Goal: Task Accomplishment & Management: Manage account settings

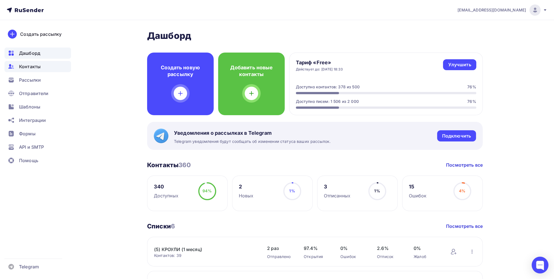
click at [27, 65] on span "Контакты" at bounding box center [30, 66] width 22 height 7
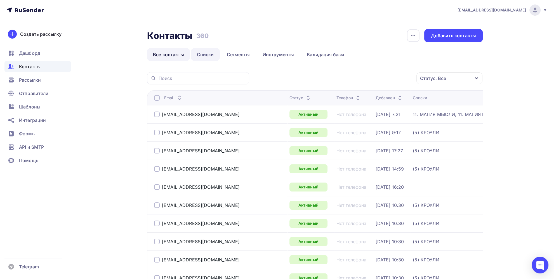
click at [206, 51] on link "Списки" at bounding box center [205, 54] width 29 height 13
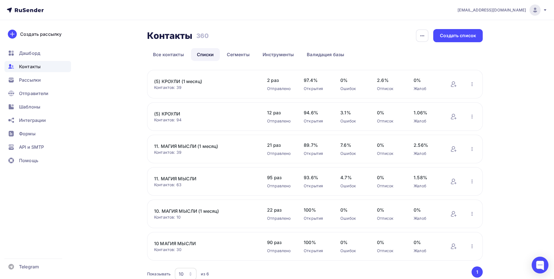
click at [169, 114] on link "(5) КРОУЛИ" at bounding box center [201, 113] width 95 height 7
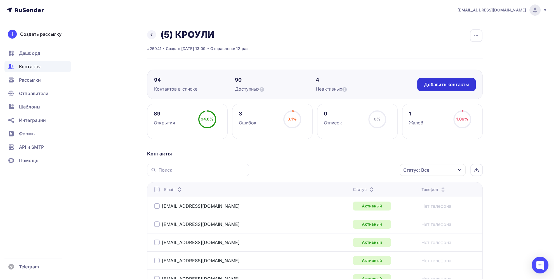
click at [448, 86] on div "Добавить контакты" at bounding box center [446, 84] width 45 height 6
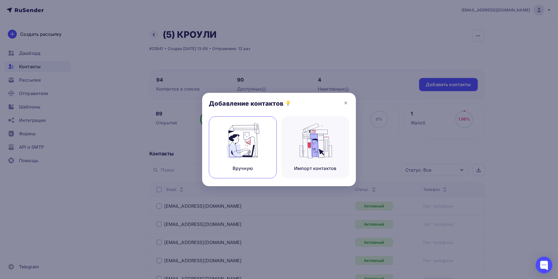
click at [250, 154] on img at bounding box center [242, 140] width 37 height 35
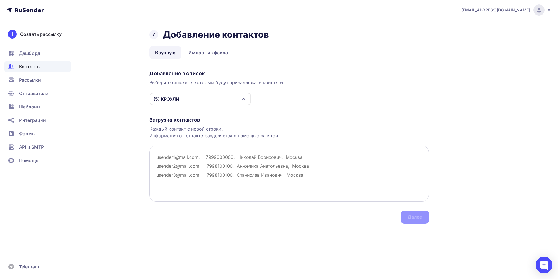
click at [184, 159] on textarea at bounding box center [289, 174] width 280 height 56
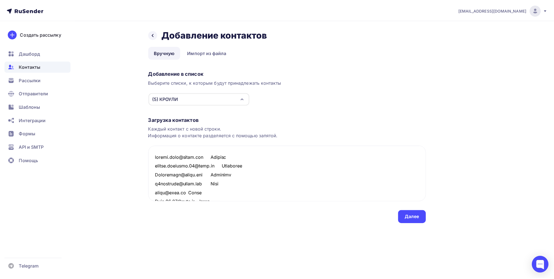
scroll to position [924, 0]
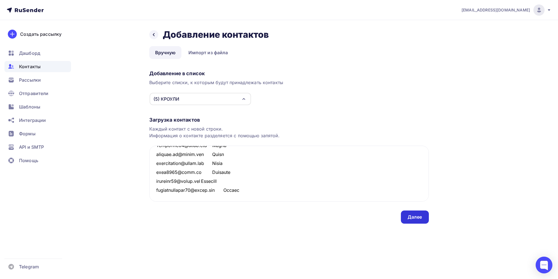
type textarea "loremi.dolo@sitam.con Adipisc elitse.doeiusmo.73@temp.in Utlaboree Doloremagn@a…"
click at [413, 218] on div "Далее" at bounding box center [415, 217] width 15 height 6
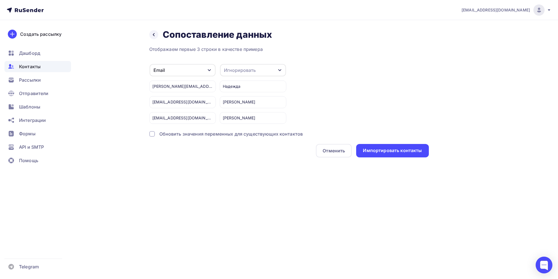
click at [264, 70] on div "Игнорировать" at bounding box center [253, 70] width 66 height 12
click at [234, 99] on div "Имя" at bounding box center [242, 99] width 32 height 7
click at [389, 150] on div "Импортировать контакты" at bounding box center [392, 150] width 59 height 6
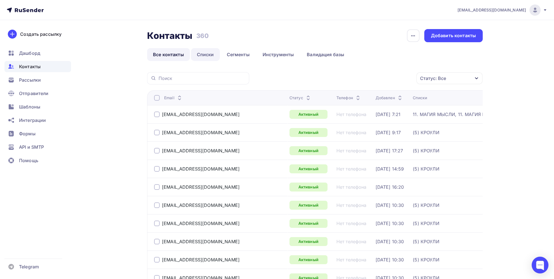
click at [211, 54] on link "Списки" at bounding box center [205, 54] width 29 height 13
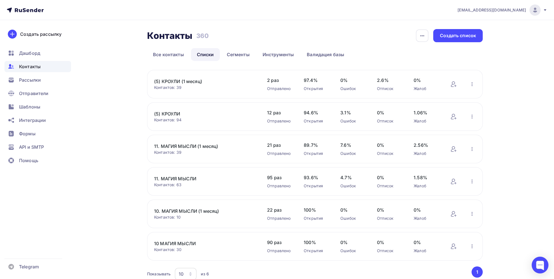
click at [172, 113] on link "(5) КРОУЛИ" at bounding box center [201, 113] width 95 height 7
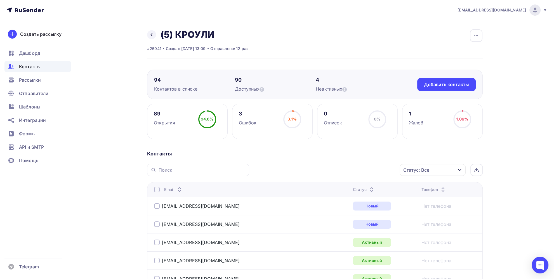
click at [157, 190] on div at bounding box center [157, 190] width 6 height 6
click at [379, 169] on div "Действие" at bounding box center [358, 170] width 74 height 11
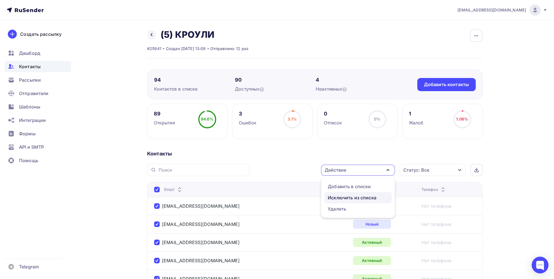
click at [352, 197] on div "Исключить из списка" at bounding box center [352, 197] width 49 height 7
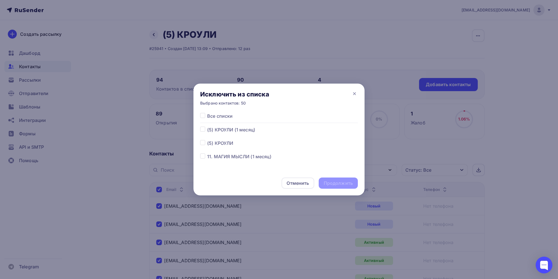
click at [207, 140] on label at bounding box center [207, 140] width 0 height 0
click at [202, 144] on input "checkbox" at bounding box center [202, 142] width 5 height 5
checkbox input "true"
click at [334, 186] on div "Продолжить" at bounding box center [338, 183] width 29 height 6
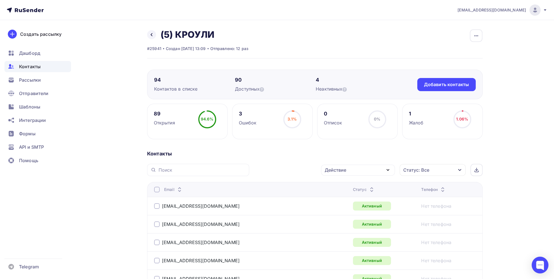
click at [155, 189] on div at bounding box center [157, 190] width 6 height 6
click at [366, 169] on div "Действие" at bounding box center [358, 170] width 74 height 11
click at [350, 198] on div "Исключить из списка" at bounding box center [352, 197] width 49 height 7
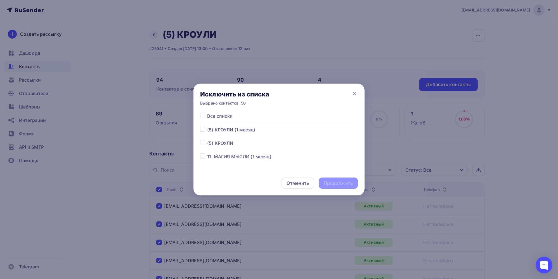
click at [207, 140] on label at bounding box center [207, 140] width 0 height 0
click at [202, 145] on input "checkbox" at bounding box center [202, 142] width 5 height 5
checkbox input "true"
click at [343, 184] on div "Продолжить" at bounding box center [338, 183] width 29 height 6
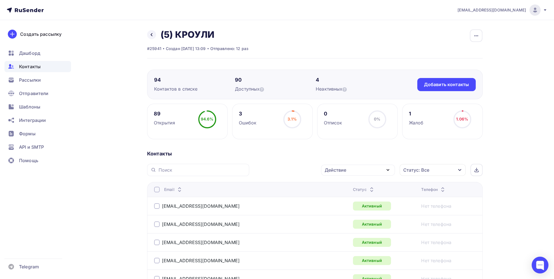
click at [156, 191] on div at bounding box center [157, 190] width 6 height 6
click at [158, 190] on div at bounding box center [157, 190] width 6 height 6
click at [347, 169] on div "Действие" at bounding box center [358, 170] width 74 height 11
click at [347, 195] on div "Исключить из списка" at bounding box center [352, 197] width 49 height 7
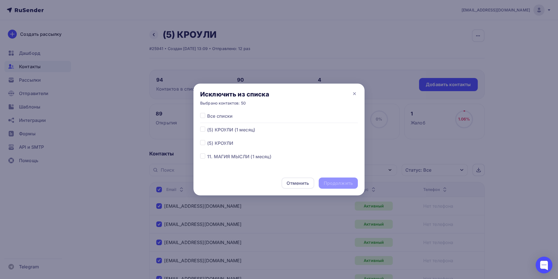
click at [207, 140] on label at bounding box center [207, 140] width 0 height 0
click at [202, 142] on input "checkbox" at bounding box center [202, 142] width 5 height 5
checkbox input "true"
click at [336, 184] on div "Продолжить" at bounding box center [338, 183] width 29 height 6
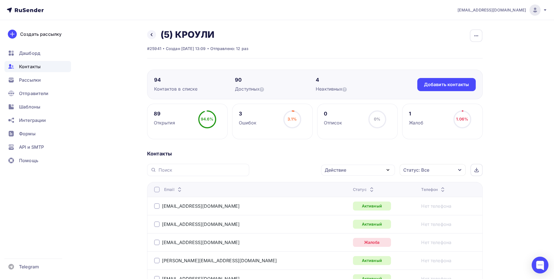
click at [157, 189] on div at bounding box center [157, 190] width 6 height 6
click at [371, 168] on div "Действие" at bounding box center [358, 170] width 74 height 11
click at [356, 194] on div "Исключить из списка" at bounding box center [352, 197] width 49 height 7
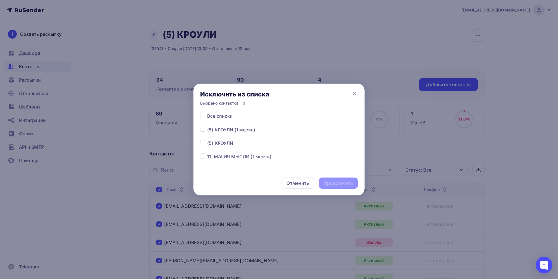
click at [207, 140] on label at bounding box center [207, 140] width 0 height 0
click at [203, 143] on input "checkbox" at bounding box center [202, 142] width 5 height 5
checkbox input "true"
click at [345, 184] on div "Продолжить" at bounding box center [338, 183] width 29 height 6
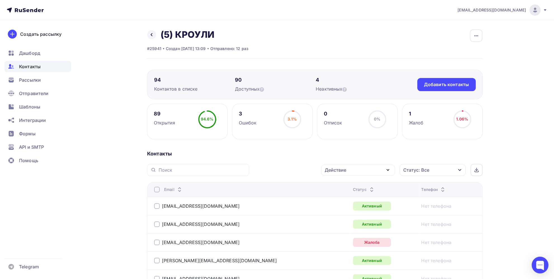
click at [158, 190] on div at bounding box center [157, 190] width 6 height 6
click at [157, 189] on div at bounding box center [157, 190] width 6 height 6
click at [375, 172] on div "Действие" at bounding box center [358, 170] width 74 height 11
click at [354, 196] on div "Исключить из списка" at bounding box center [352, 197] width 49 height 7
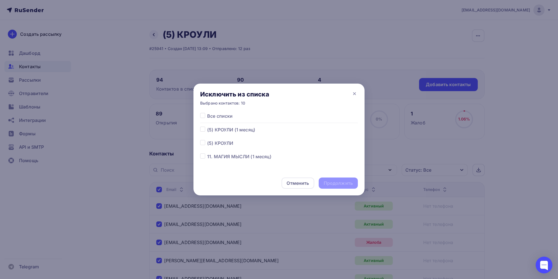
click at [207, 140] on label at bounding box center [207, 140] width 0 height 0
click at [203, 144] on input "checkbox" at bounding box center [202, 142] width 5 height 5
checkbox input "true"
click at [343, 184] on div "Продолжить" at bounding box center [338, 183] width 29 height 6
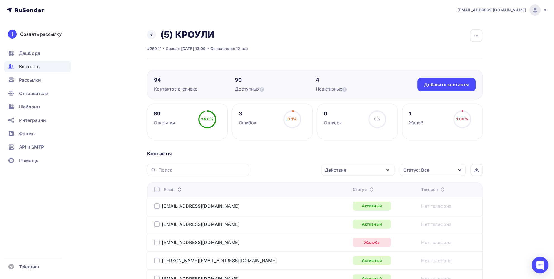
click at [158, 190] on div at bounding box center [157, 190] width 6 height 6
click at [159, 189] on div at bounding box center [157, 190] width 6 height 6
click at [375, 170] on div "Действие" at bounding box center [358, 170] width 74 height 11
click at [361, 195] on div "Исключить из списка" at bounding box center [352, 197] width 49 height 7
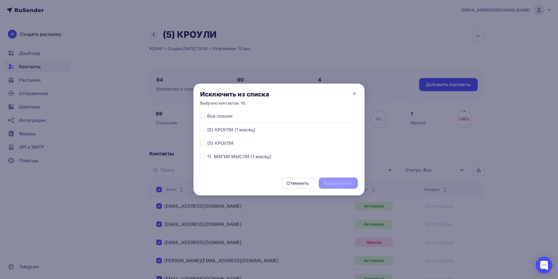
click at [207, 140] on label at bounding box center [207, 140] width 0 height 0
click at [203, 143] on input "checkbox" at bounding box center [202, 142] width 5 height 5
checkbox input "true"
click at [334, 183] on div "Продолжить" at bounding box center [338, 183] width 29 height 6
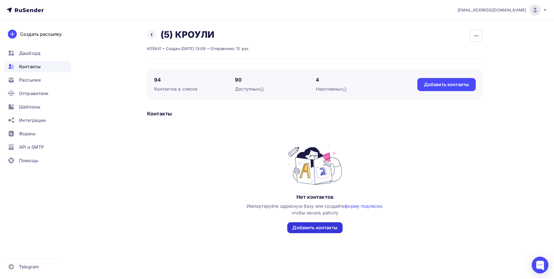
click at [316, 229] on div "Добавить контакты" at bounding box center [314, 227] width 45 height 6
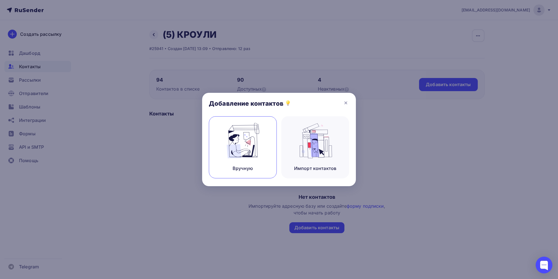
click at [247, 153] on img at bounding box center [242, 140] width 37 height 35
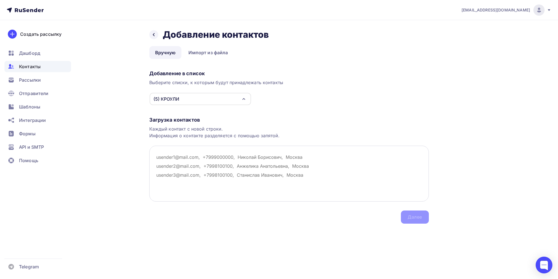
type textarea "1.5. ИСПРАВЛЕНИЕ. ОТШЕЛЬНИК"
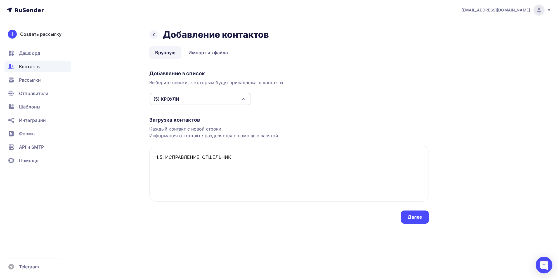
drag, startPoint x: 236, startPoint y: 153, endPoint x: 134, endPoint y: 150, distance: 101.8
click at [134, 150] on div "Назад Добавление контактов Добавление контактов Вручную Импорт из файла Вручную…" at bounding box center [279, 133] width 458 height 226
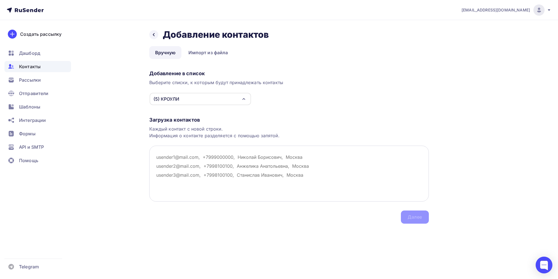
paste textarea "loremi.dolo@sitam.con Adipisc elitse.doeiusmo.73@temp.in Utlaboree Doloremagn@a…"
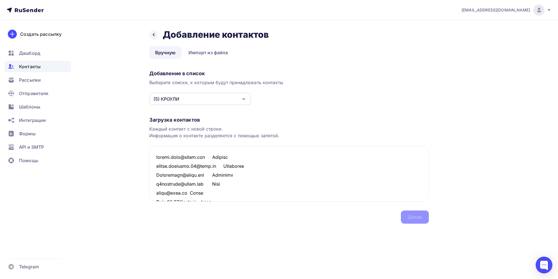
scroll to position [924, 0]
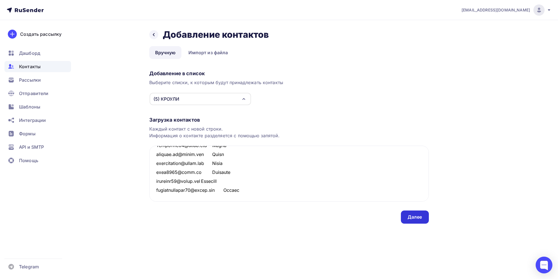
type textarea "loremi.dolo@sitam.con Adipisc elitse.doeiusmo.73@temp.in Utlaboree Doloremagn@a…"
click at [411, 216] on div "Далее" at bounding box center [415, 217] width 15 height 6
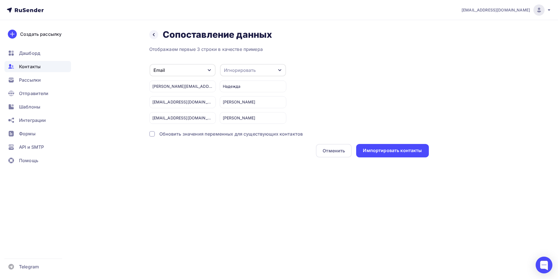
click at [267, 71] on div "Игнорировать" at bounding box center [253, 70] width 66 height 12
click at [249, 99] on div "Имя" at bounding box center [242, 99] width 32 height 7
click at [408, 150] on div "Импортировать контакты" at bounding box center [392, 150] width 59 height 6
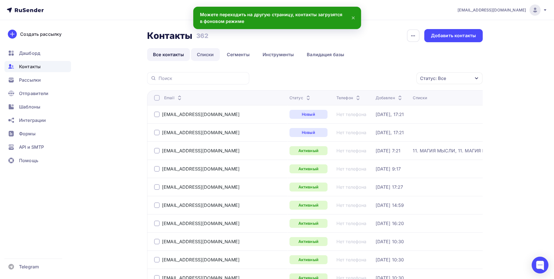
click at [200, 55] on link "Списки" at bounding box center [205, 54] width 29 height 13
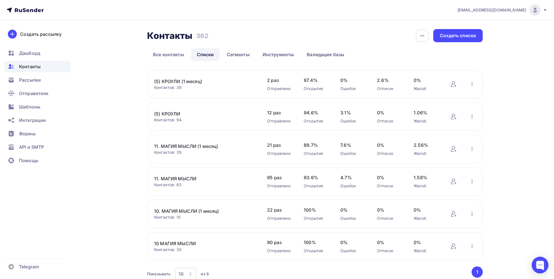
click at [176, 112] on link "(5) КРОУЛИ" at bounding box center [201, 113] width 95 height 7
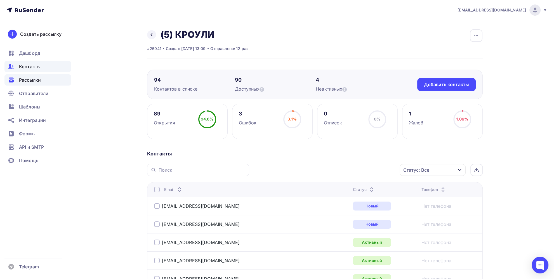
click at [30, 81] on span "Рассылки" at bounding box center [30, 80] width 22 height 7
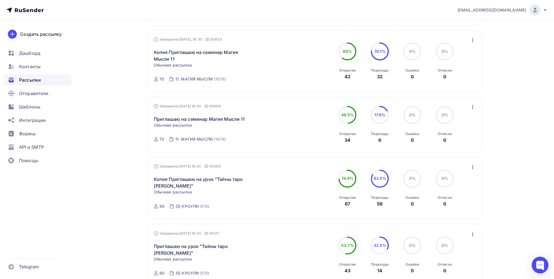
scroll to position [196, 0]
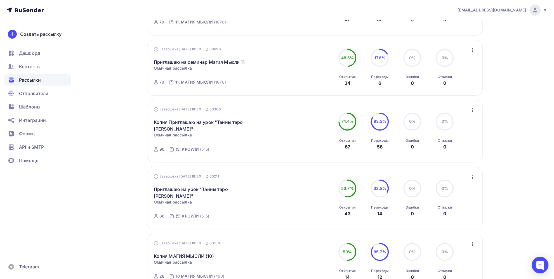
click at [473, 110] on icon "button" at bounding box center [472, 110] width 7 height 7
click at [454, 144] on div "Копировать в новую" at bounding box center [446, 146] width 57 height 7
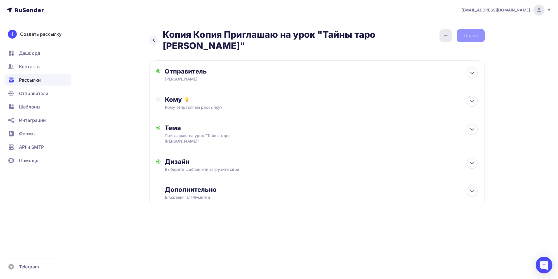
click at [445, 38] on icon "button" at bounding box center [445, 35] width 7 height 7
click at [435, 65] on div "Переименовать рассылку" at bounding box center [415, 64] width 69 height 7
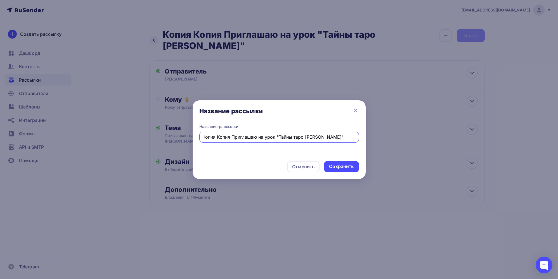
drag, startPoint x: 231, startPoint y: 138, endPoint x: 173, endPoint y: 139, distance: 58.4
click at [173, 139] on div "Название рассылки Название рассылки Копия Копия Приглашаю на урок "Тайны таро А…" at bounding box center [279, 139] width 558 height 279
type input "Приглашаю на урок "Тайны таро [PERSON_NAME]""
click at [351, 166] on div "Сохранить" at bounding box center [341, 166] width 25 height 6
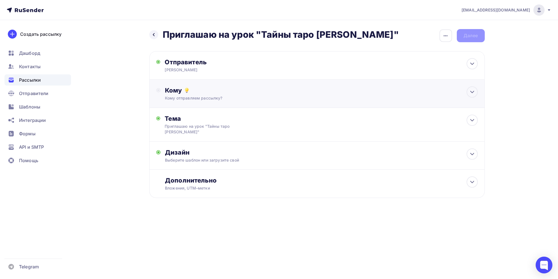
click at [177, 90] on div "Кому" at bounding box center [321, 90] width 312 height 8
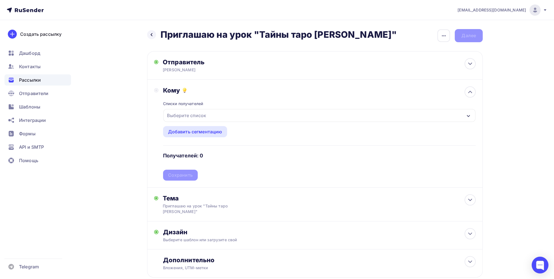
click at [184, 116] on div "Выберите список" at bounding box center [187, 115] width 44 height 10
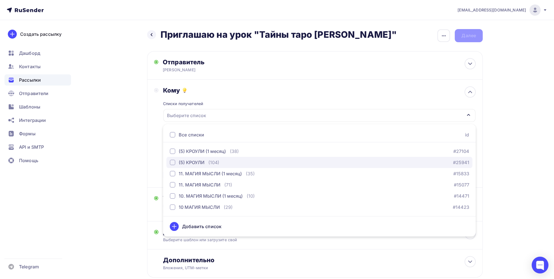
click at [172, 162] on div "button" at bounding box center [173, 163] width 6 height 6
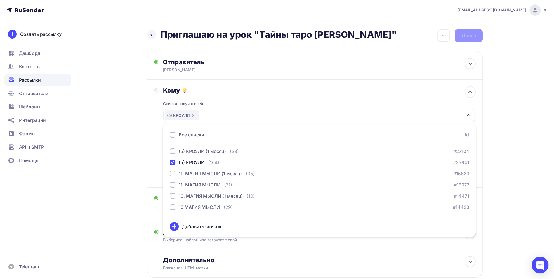
click at [155, 147] on div "Кому Списки получателей (5) КРОУЛИ Все списки id (5) КРОУЛИ (1 месяц) (38) #271…" at bounding box center [314, 133] width 321 height 94
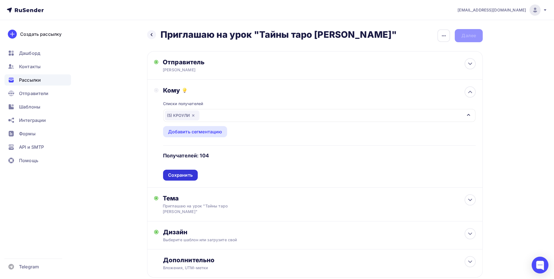
click at [182, 177] on div "Сохранить" at bounding box center [180, 175] width 25 height 6
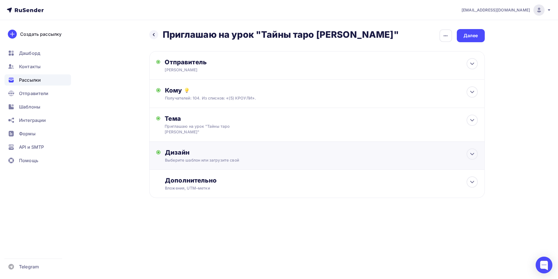
click at [180, 153] on div "Дизайн" at bounding box center [321, 152] width 312 height 8
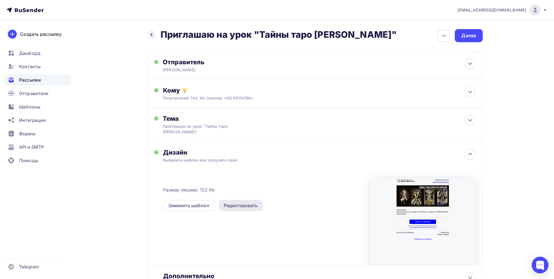
click at [238, 206] on div "Редактировать" at bounding box center [241, 205] width 34 height 7
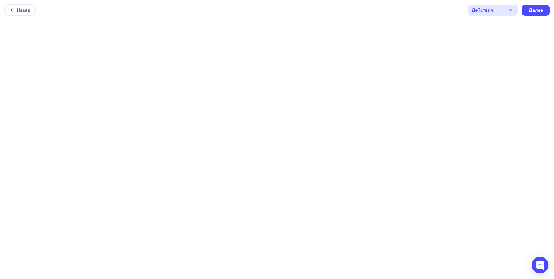
click at [504, 10] on div "Действия" at bounding box center [493, 10] width 50 height 11
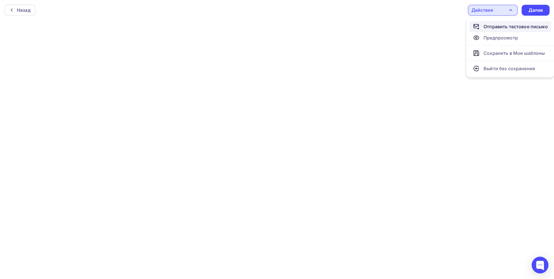
click at [493, 27] on div "Отправить тестовое письмо" at bounding box center [515, 26] width 64 height 7
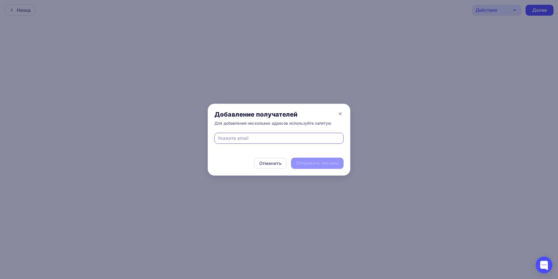
click at [261, 139] on input "text" at bounding box center [279, 138] width 123 height 7
type input "[EMAIL_ADDRESS][DOMAIN_NAME]"
click at [324, 165] on div "Отправить письмо" at bounding box center [317, 163] width 42 height 6
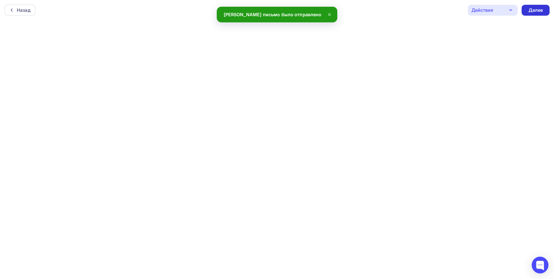
click at [540, 11] on div "Далее" at bounding box center [535, 10] width 15 height 6
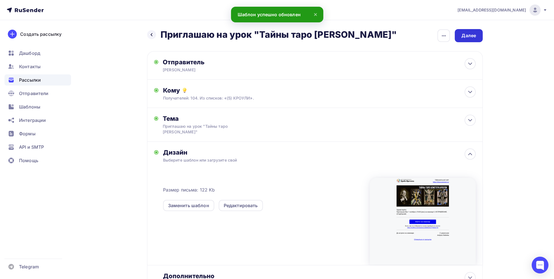
click at [466, 37] on div "Далее" at bounding box center [468, 35] width 15 height 6
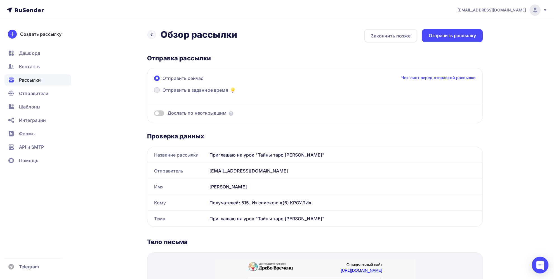
click at [155, 90] on span at bounding box center [157, 90] width 6 height 6
click at [162, 93] on input "Отправить в заданное время" at bounding box center [162, 93] width 0 height 0
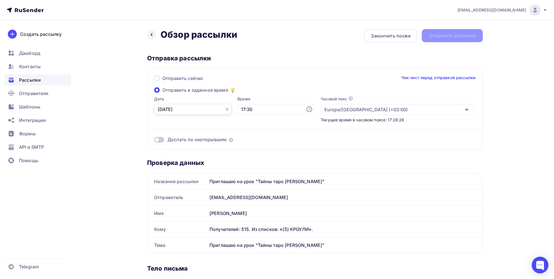
click at [177, 109] on input "[DATE]" at bounding box center [192, 109] width 77 height 11
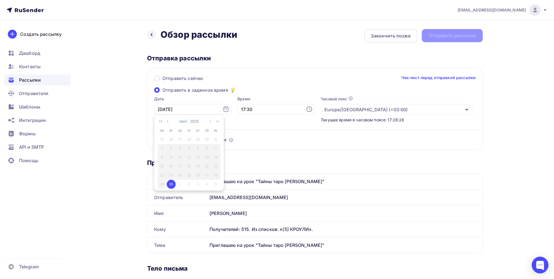
drag, startPoint x: 171, startPoint y: 185, endPoint x: 174, endPoint y: 181, distance: 4.7
click at [171, 185] on div "30" at bounding box center [171, 184] width 9 height 5
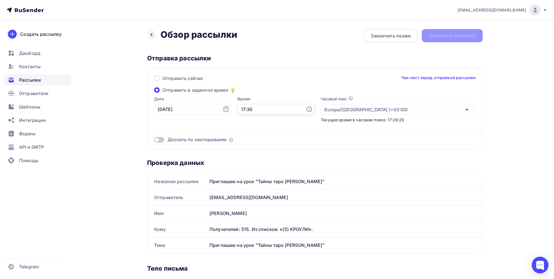
click at [251, 110] on input "17:30" at bounding box center [275, 109] width 77 height 11
drag, startPoint x: 251, startPoint y: 110, endPoint x: 216, endPoint y: 121, distance: 37.0
click at [212, 114] on div "Дата [DATE] 17:30 Часовой пояс По умолчанию используется часовой пояс из настро…" at bounding box center [311, 109] width 323 height 27
click at [240, 127] on li "18" at bounding box center [245, 128] width 29 height 9
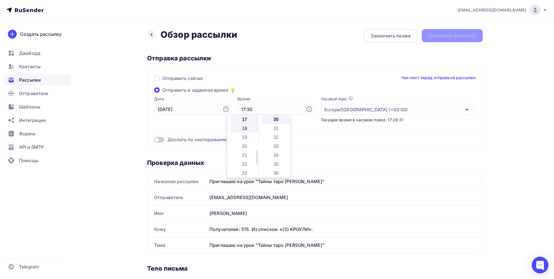
type input "18:30"
drag, startPoint x: 283, startPoint y: 86, endPoint x: 298, endPoint y: 82, distance: 15.7
click at [283, 86] on div "Отправить сейчас Чек-лист перед отправкой рассылки Отправить в заданное время Д…" at bounding box center [314, 109] width 335 height 82
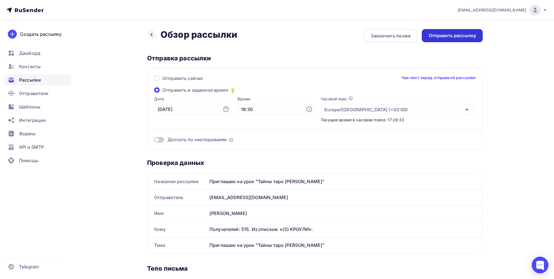
click at [458, 37] on div "Отправить рассылку" at bounding box center [452, 35] width 48 height 6
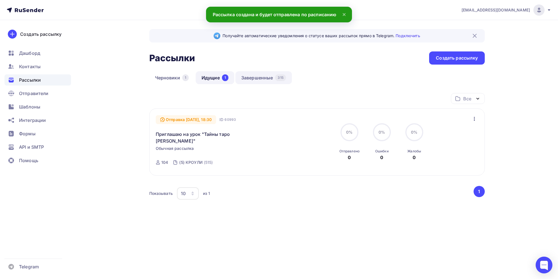
click at [269, 76] on link "Завершенные 315" at bounding box center [263, 77] width 56 height 13
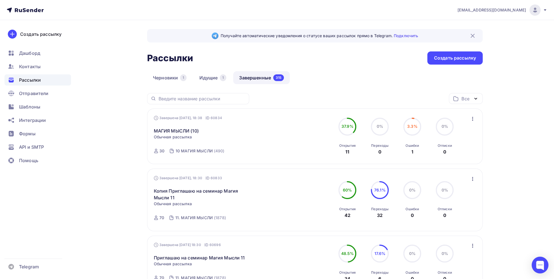
click at [473, 118] on icon "button" at bounding box center [472, 119] width 1 height 4
click at [446, 157] on div "Копировать в новую" at bounding box center [446, 155] width 57 height 7
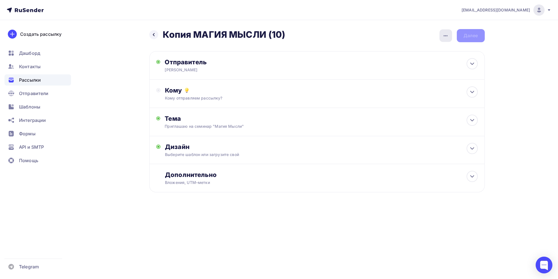
click at [446, 39] on div "button" at bounding box center [445, 35] width 13 height 13
click at [434, 66] on div "Переименовать рассылку" at bounding box center [415, 64] width 69 height 7
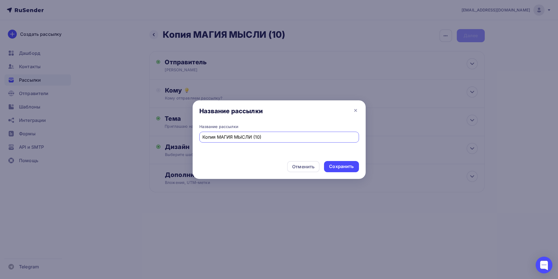
drag, startPoint x: 217, startPoint y: 137, endPoint x: 189, endPoint y: 138, distance: 28.2
click at [189, 138] on div "Название рассылки Название рассылки Копия МАГИЯ МЫСЛИ (10) Отменить Сохранить" at bounding box center [279, 139] width 558 height 279
type input "МАГИЯ МЫСЛИ (10)"
click at [345, 164] on div "Сохранить" at bounding box center [341, 166] width 25 height 6
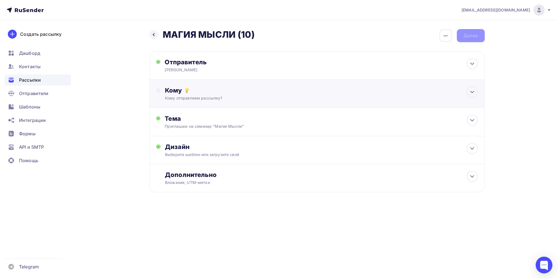
click at [172, 91] on div "Кому" at bounding box center [321, 90] width 312 height 8
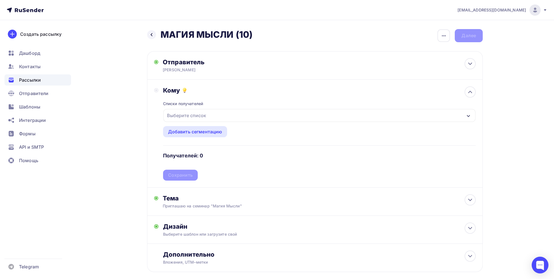
click at [186, 113] on div "Выберите список" at bounding box center [187, 115] width 44 height 10
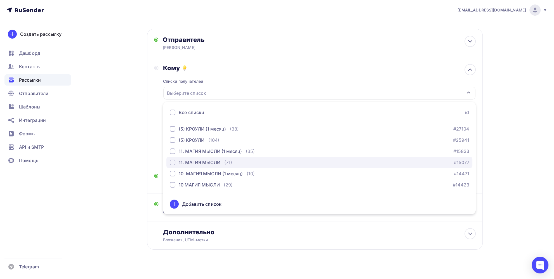
scroll to position [28, 0]
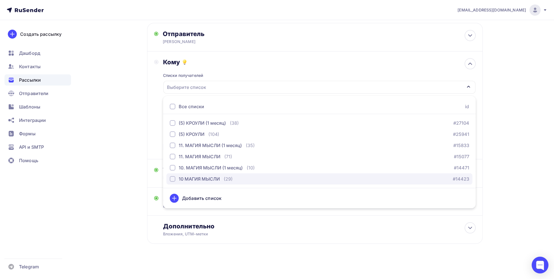
click at [173, 178] on div "button" at bounding box center [173, 179] width 6 height 6
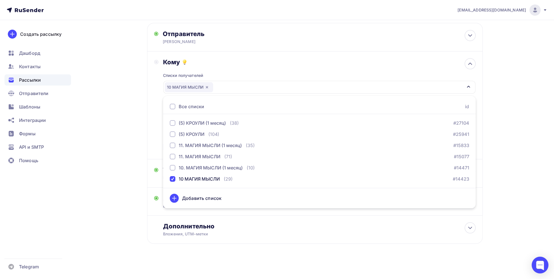
click at [159, 145] on div "Кому Списки получателей 10 МАГИЯ МЫСЛИ Все списки id (5) КРОУЛИ (1 месяц) (38) …" at bounding box center [314, 105] width 321 height 94
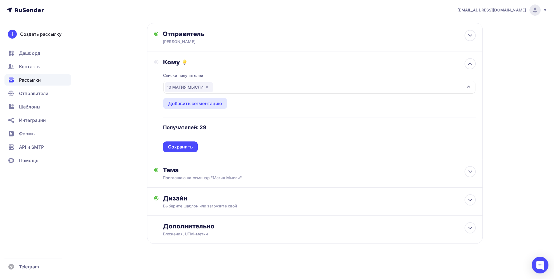
click at [180, 146] on div "Сохранить" at bounding box center [180, 147] width 25 height 6
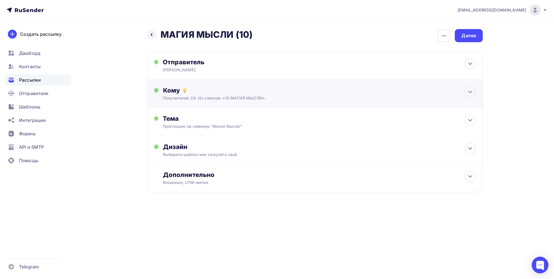
scroll to position [0, 0]
click at [188, 146] on div "Дизайн" at bounding box center [321, 147] width 312 height 8
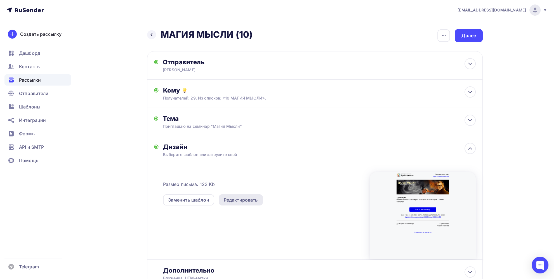
click at [251, 201] on div "Редактировать" at bounding box center [241, 199] width 34 height 7
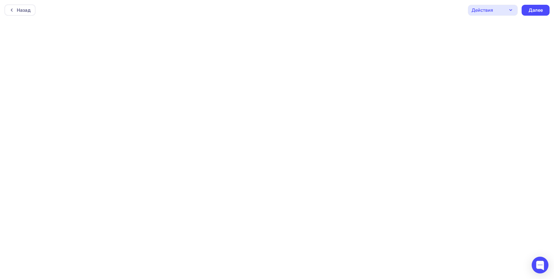
click at [506, 9] on div "Действия" at bounding box center [493, 10] width 50 height 11
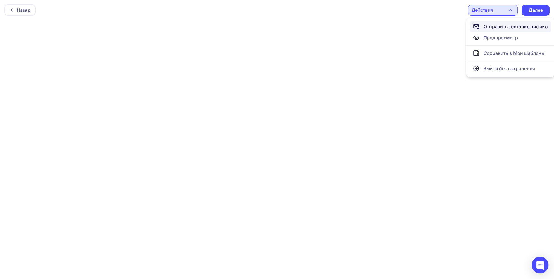
click at [499, 28] on div "Отправить тестовое письмо" at bounding box center [515, 26] width 64 height 7
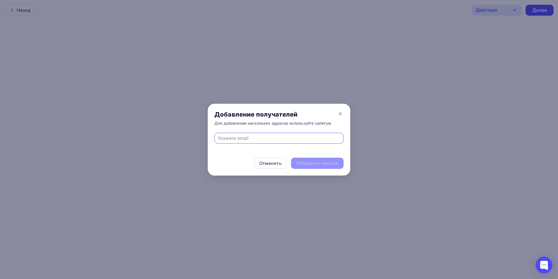
click at [285, 138] on input "text" at bounding box center [279, 138] width 123 height 7
type input "[EMAIL_ADDRESS][DOMAIN_NAME]"
click at [317, 162] on div "Отправить письмо" at bounding box center [317, 163] width 42 height 6
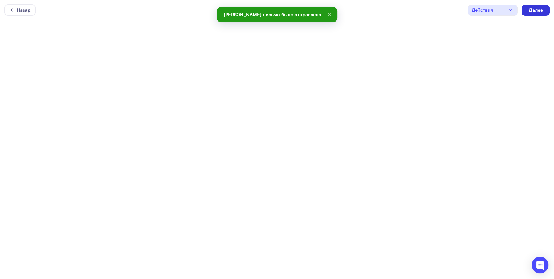
click at [539, 10] on div "Далее" at bounding box center [535, 10] width 15 height 6
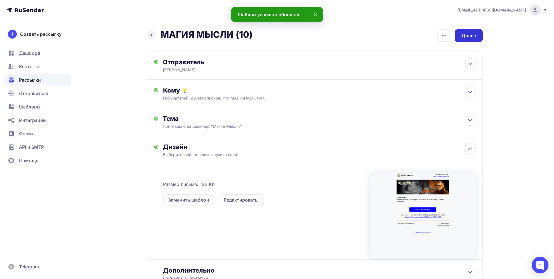
click at [470, 34] on div "Далее" at bounding box center [468, 35] width 15 height 6
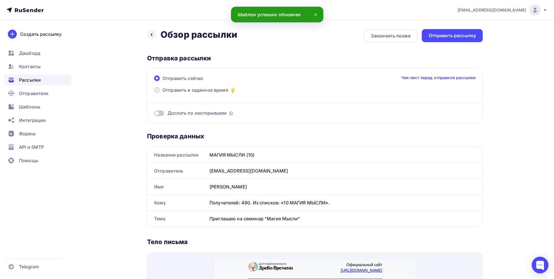
click at [179, 91] on span "Отправить в заданное время" at bounding box center [195, 90] width 66 height 7
click at [162, 93] on input "Отправить в заданное время" at bounding box center [162, 93] width 0 height 0
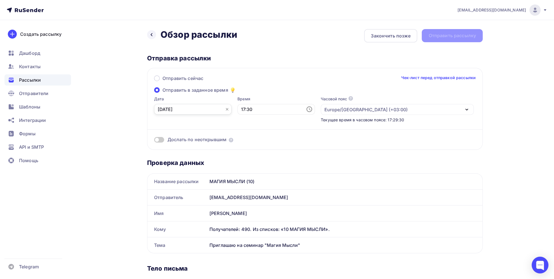
click at [181, 110] on input "[DATE]" at bounding box center [192, 109] width 77 height 11
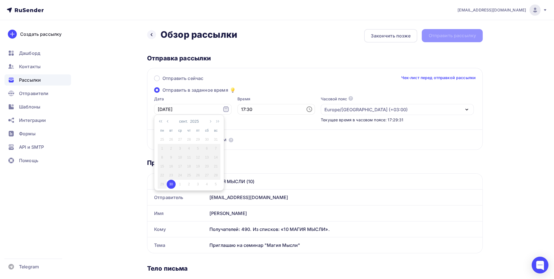
click at [173, 183] on div "30" at bounding box center [171, 184] width 9 height 5
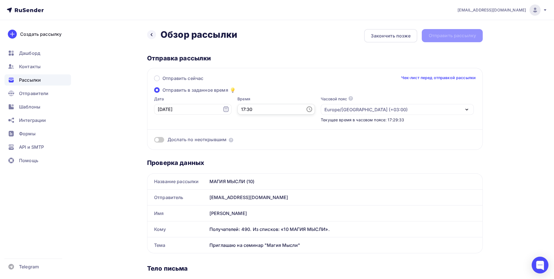
click at [242, 107] on input "17:30" at bounding box center [275, 109] width 77 height 11
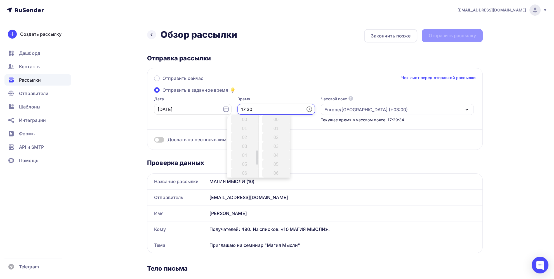
scroll to position [268, 0]
click at [242, 128] on li "18" at bounding box center [245, 128] width 29 height 9
type input "18:30"
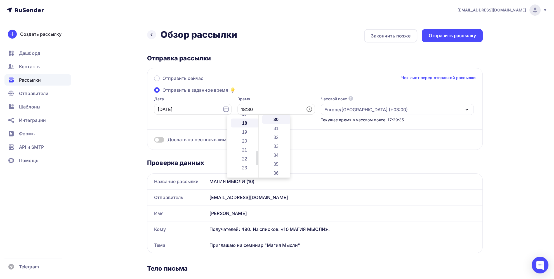
scroll to position [161, 0]
click at [457, 35] on div "Отправить рассылку" at bounding box center [452, 35] width 48 height 6
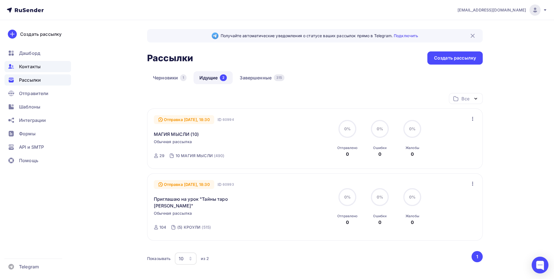
click at [31, 68] on span "Контакты" at bounding box center [30, 66] width 22 height 7
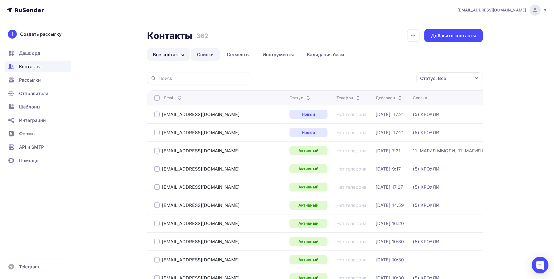
click at [209, 56] on link "Списки" at bounding box center [205, 54] width 29 height 13
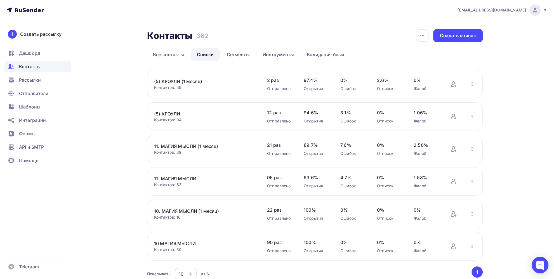
click at [174, 113] on link "(5) КРОУЛИ" at bounding box center [201, 113] width 95 height 7
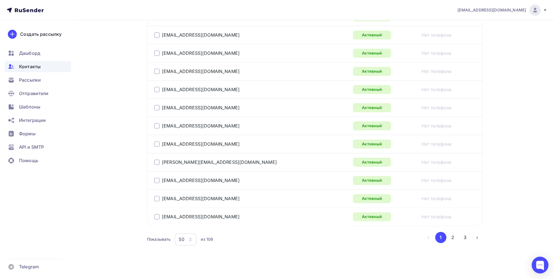
scroll to position [880, 0]
click at [454, 234] on button "2" at bounding box center [452, 236] width 11 height 11
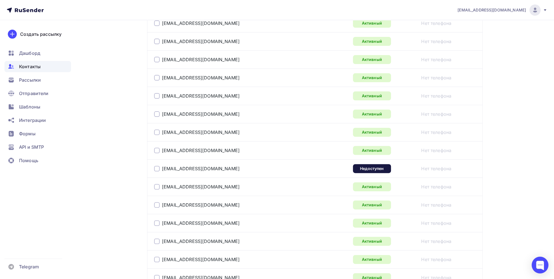
scroll to position [223, 0]
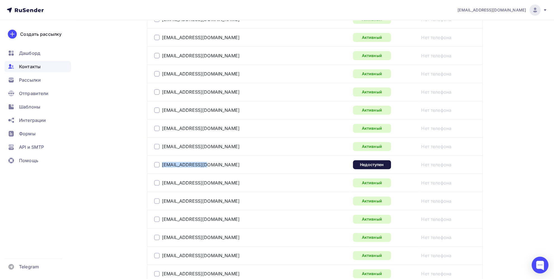
drag, startPoint x: 218, startPoint y: 167, endPoint x: 155, endPoint y: 164, distance: 63.2
click at [155, 164] on div "[EMAIL_ADDRESS][DOMAIN_NAME]" at bounding box center [224, 164] width 140 height 9
copy div "[EMAIL_ADDRESS][DOMAIN_NAME]"
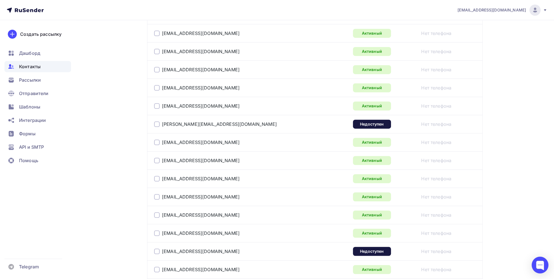
scroll to position [447, 0]
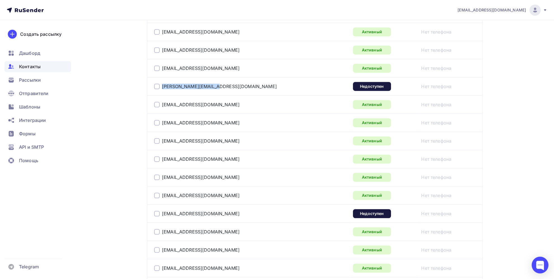
drag, startPoint x: 222, startPoint y: 87, endPoint x: 176, endPoint y: 88, distance: 47.0
click at [157, 86] on div "[PERSON_NAME][EMAIL_ADDRESS][DOMAIN_NAME]" at bounding box center [224, 86] width 140 height 9
copy div "[PERSON_NAME][EMAIL_ADDRESS][DOMAIN_NAME]"
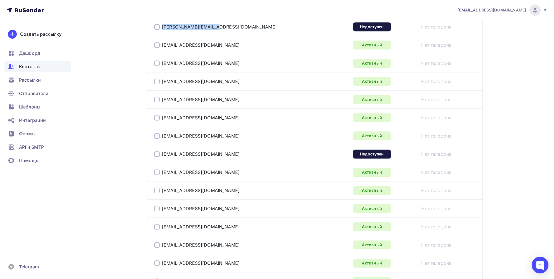
scroll to position [558, 0]
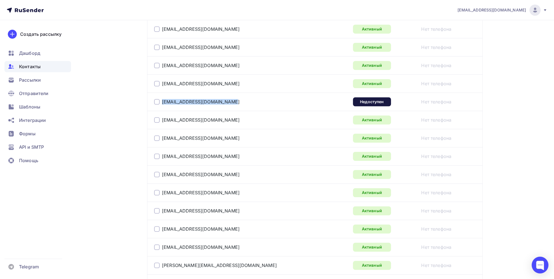
drag, startPoint x: 230, startPoint y: 102, endPoint x: 163, endPoint y: 105, distance: 67.7
click at [163, 105] on td "[EMAIL_ADDRESS][DOMAIN_NAME]" at bounding box center [248, 102] width 203 height 18
copy link "[EMAIL_ADDRESS][DOMAIN_NAME]"
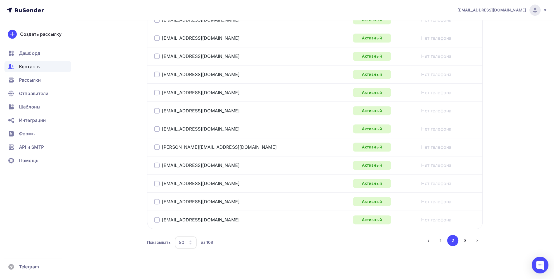
scroll to position [880, 0]
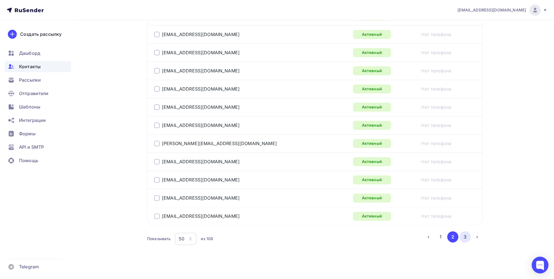
click at [464, 236] on button "3" at bounding box center [464, 236] width 11 height 11
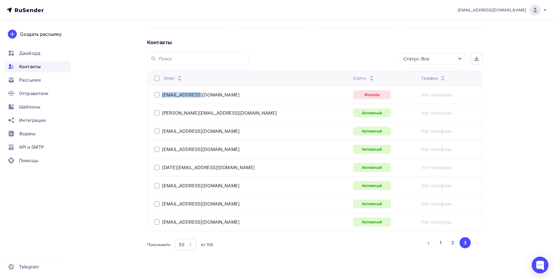
drag, startPoint x: 208, startPoint y: 95, endPoint x: 157, endPoint y: 100, distance: 51.9
click at [158, 99] on td "[EMAIL_ADDRESS][DOMAIN_NAME]" at bounding box center [248, 95] width 203 height 18
copy div "[EMAIL_ADDRESS][DOMAIN_NAME]"
click at [36, 63] on span "Контакты" at bounding box center [30, 66] width 22 height 7
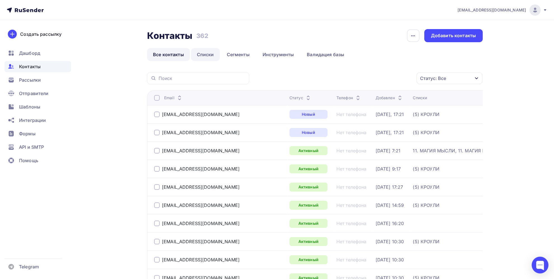
click at [206, 55] on link "Списки" at bounding box center [205, 54] width 29 height 13
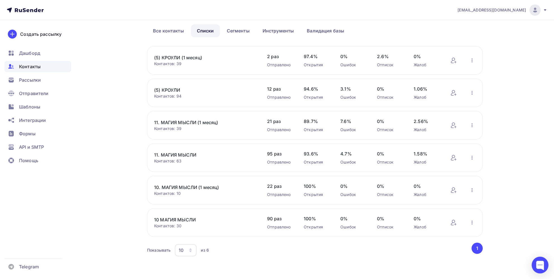
scroll to position [24, 0]
click at [182, 221] on link "10 МАГИЯ МЫСЛИ" at bounding box center [201, 219] width 95 height 7
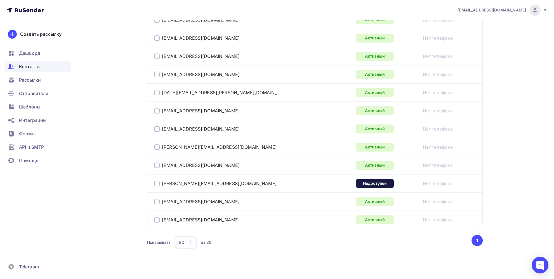
scroll to position [518, 0]
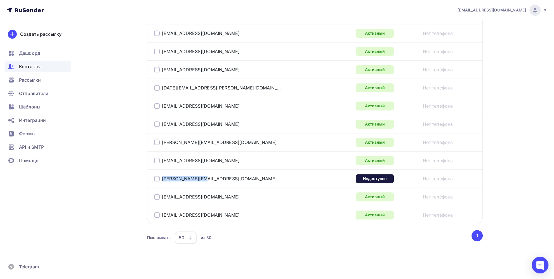
drag, startPoint x: 218, startPoint y: 180, endPoint x: 158, endPoint y: 180, distance: 60.1
click at [158, 180] on div "[PERSON_NAME][EMAIL_ADDRESS][DOMAIN_NAME]" at bounding box center [224, 178] width 140 height 9
copy div "[PERSON_NAME][EMAIL_ADDRESS][DOMAIN_NAME]"
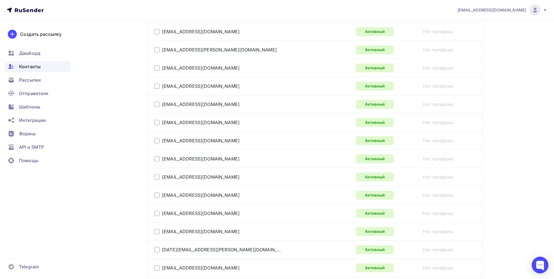
scroll to position [322, 0]
